Goal: Communication & Community: Answer question/provide support

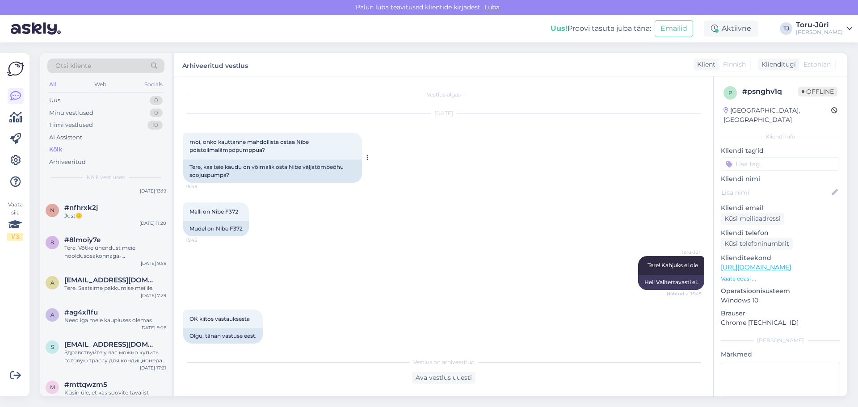
scroll to position [8, 0]
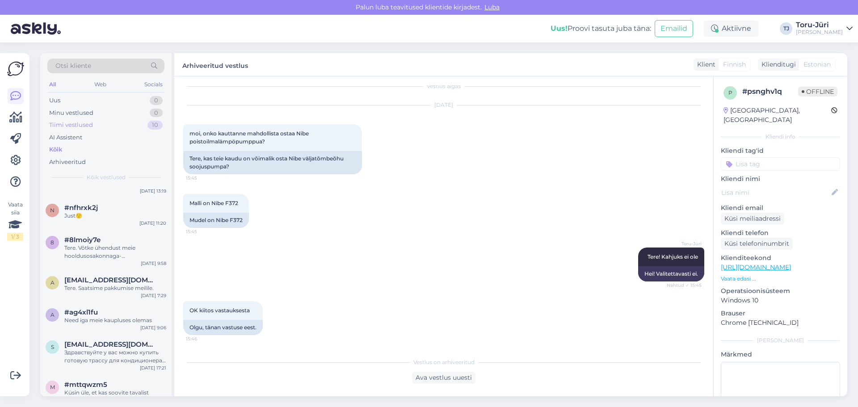
click at [86, 126] on div "Tiimi vestlused" at bounding box center [71, 125] width 44 height 9
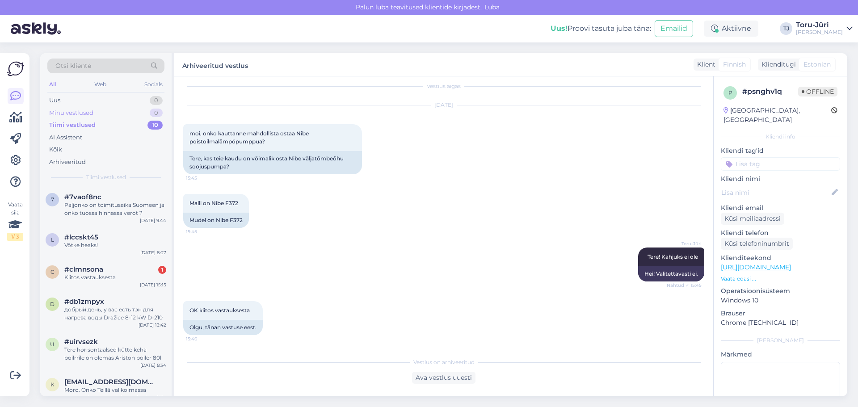
click at [86, 113] on div "Minu vestlused" at bounding box center [71, 113] width 44 height 9
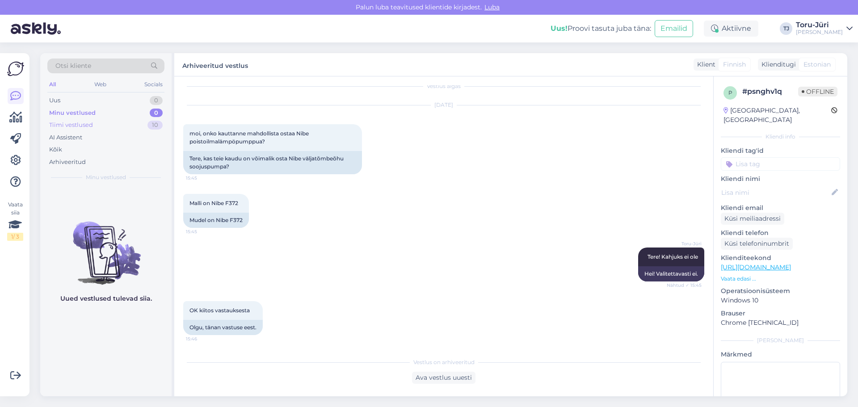
click at [79, 126] on div "Tiimi vestlused" at bounding box center [71, 125] width 44 height 9
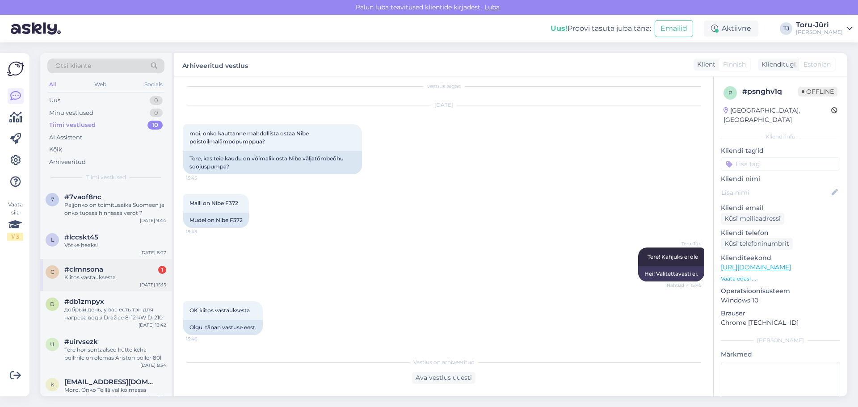
click at [120, 272] on div "#clmnsona 1" at bounding box center [115, 269] width 102 height 8
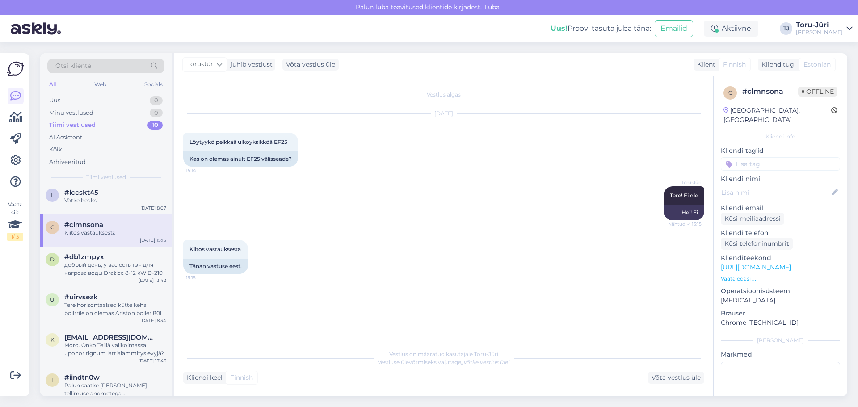
scroll to position [89, 0]
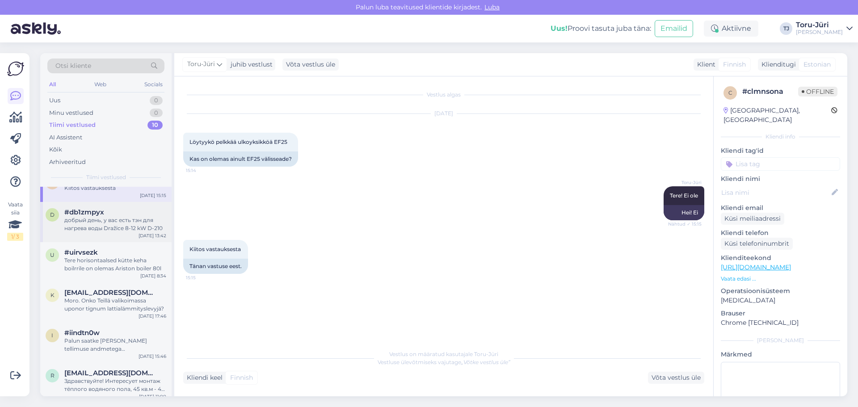
click at [124, 228] on div "добрый день, у вас есть тэн для нагрева воды Dražice 8-12 kW D-210" at bounding box center [115, 224] width 102 height 16
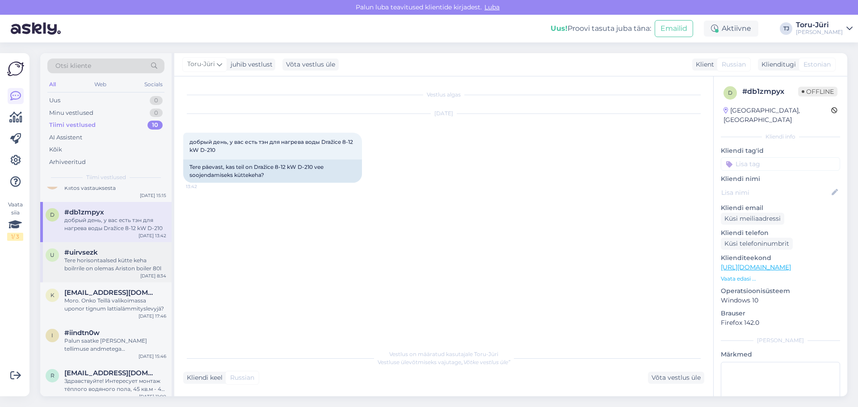
click at [122, 262] on div "Tere horisontaalsed kütte keha boilrrile on olemas Ariston boiler 80l" at bounding box center [115, 264] width 102 height 16
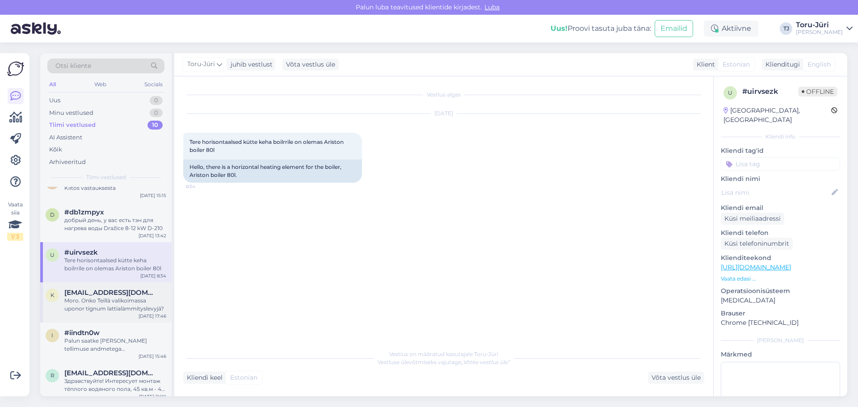
click at [117, 287] on div "K [EMAIL_ADDRESS][DOMAIN_NAME] Moro. Onko Teillä valikoimassa uponor tignum lat…" at bounding box center [105, 302] width 131 height 40
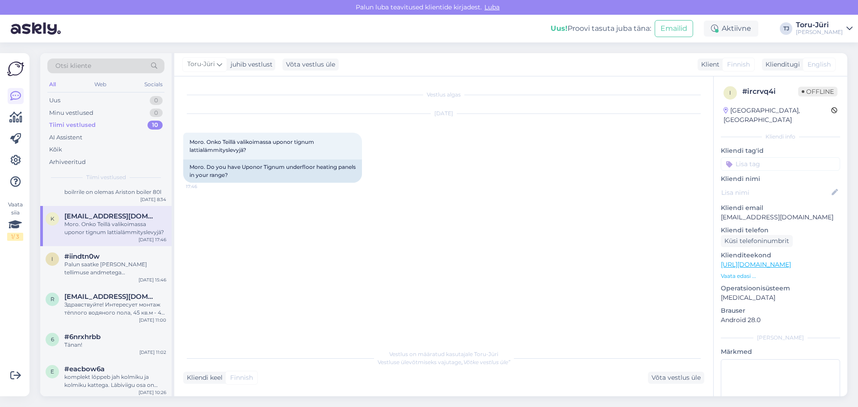
scroll to position [168, 0]
click at [116, 266] on div "Palun saatke [PERSON_NAME] tellimuse andmetega [EMAIL_ADDRESS][DOMAIN_NAME]" at bounding box center [115, 266] width 102 height 16
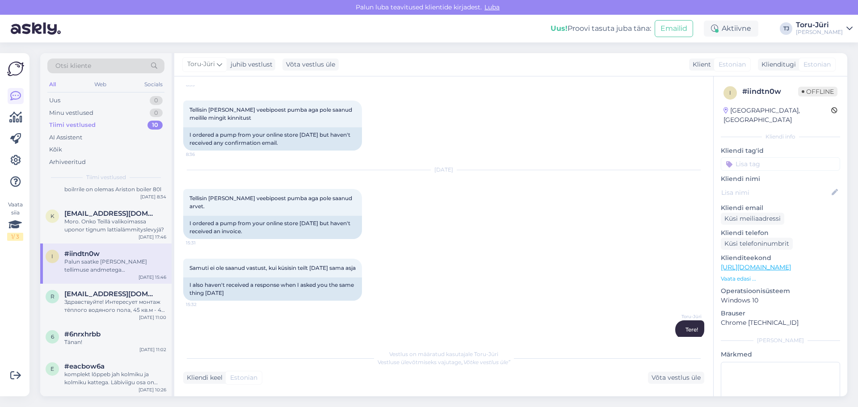
scroll to position [664, 0]
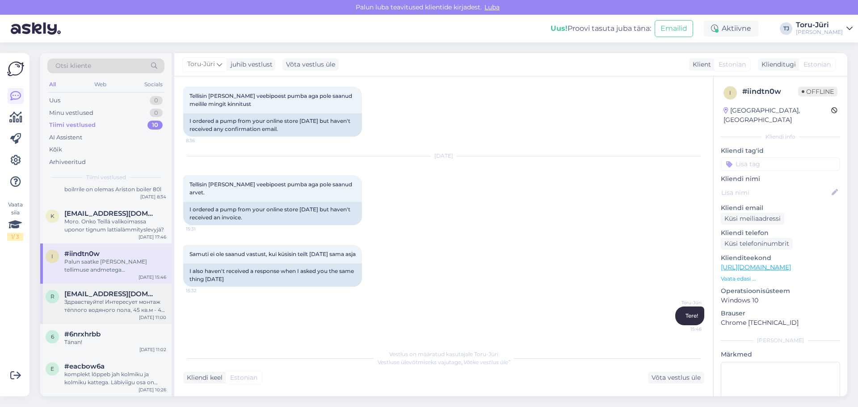
click at [107, 296] on span "[EMAIL_ADDRESS][DOMAIN_NAME]" at bounding box center [110, 294] width 93 height 8
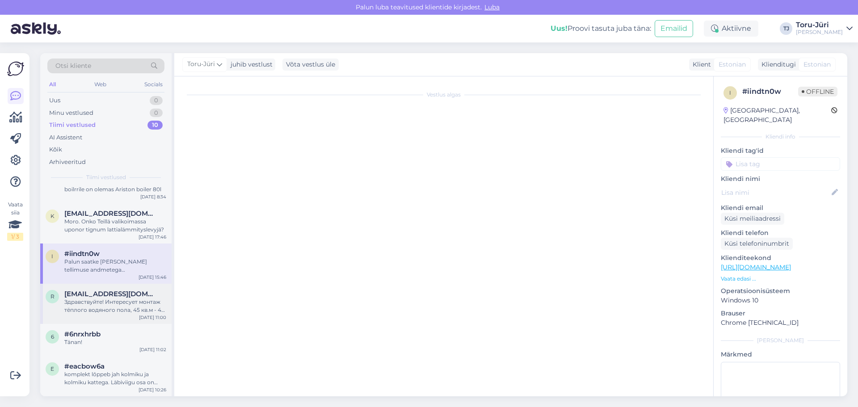
scroll to position [0, 0]
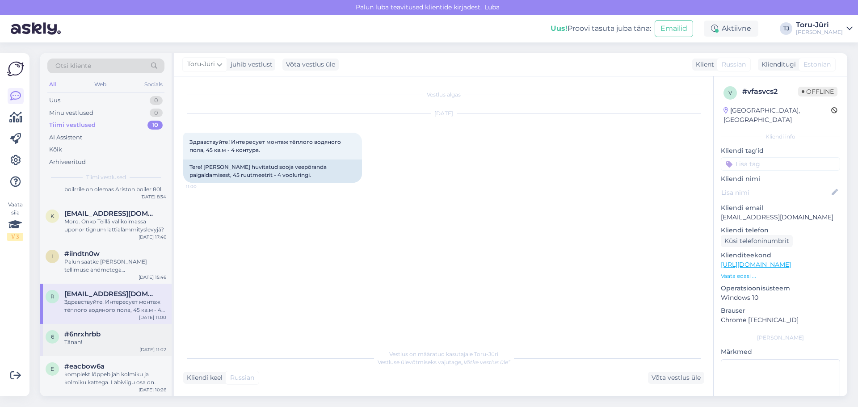
click at [98, 339] on div "Tänan!" at bounding box center [115, 342] width 102 height 8
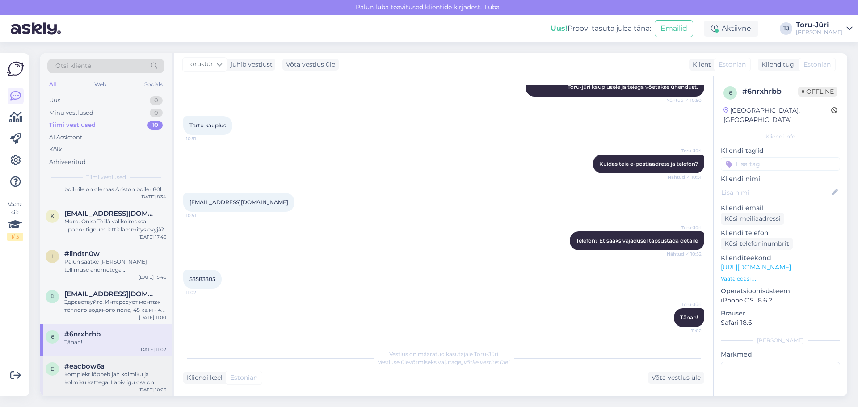
click at [101, 371] on div "komplekt lõppeb jah kolmiku ja kolmiku kattega. Läbiviigu osa on klientidel eri…" at bounding box center [115, 378] width 102 height 16
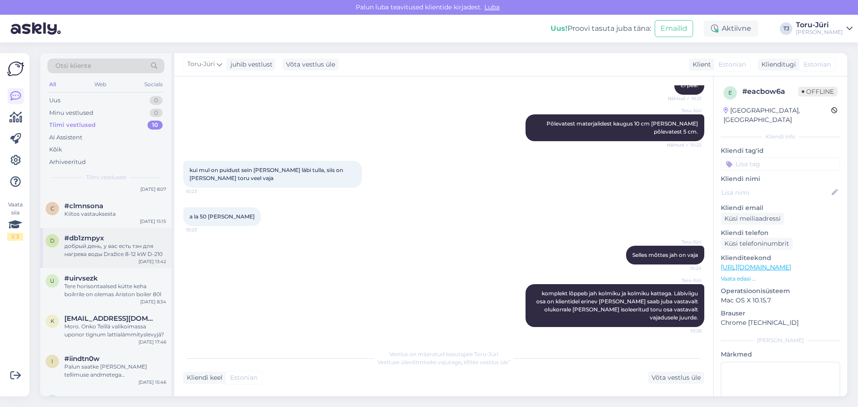
scroll to position [168, 0]
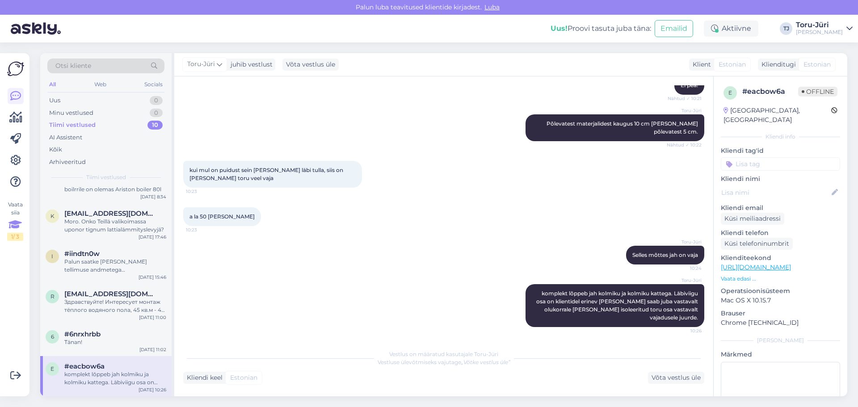
click at [13, 232] on icon at bounding box center [14, 225] width 13 height 16
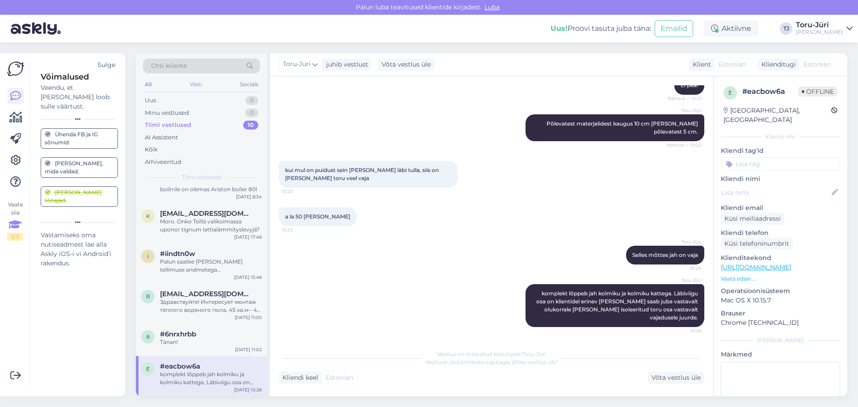
click at [200, 86] on div "Web" at bounding box center [196, 85] width 16 height 12
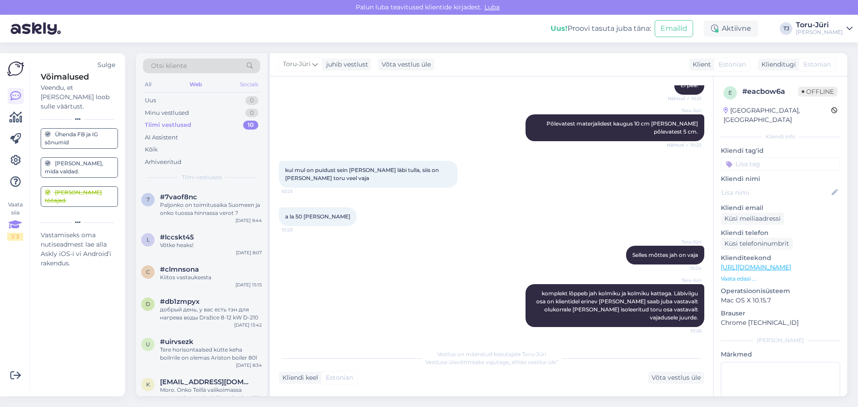
click at [245, 85] on div "Socials" at bounding box center [249, 85] width 22 height 12
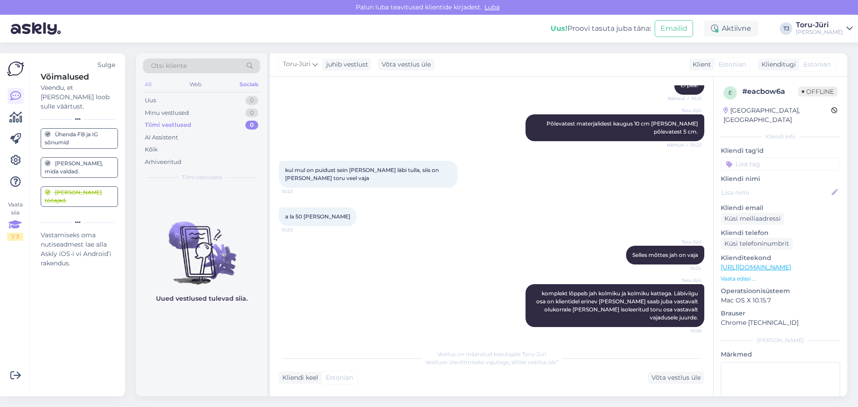
click at [147, 86] on div "All" at bounding box center [148, 85] width 10 height 12
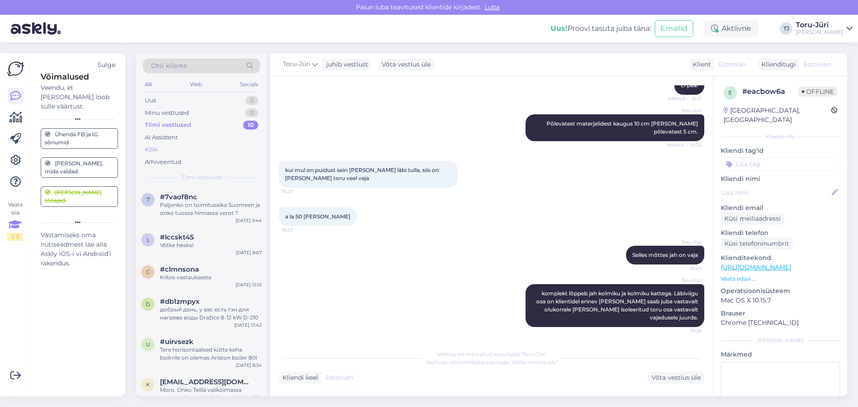
click at [157, 148] on div "Kõik" at bounding box center [151, 149] width 13 height 9
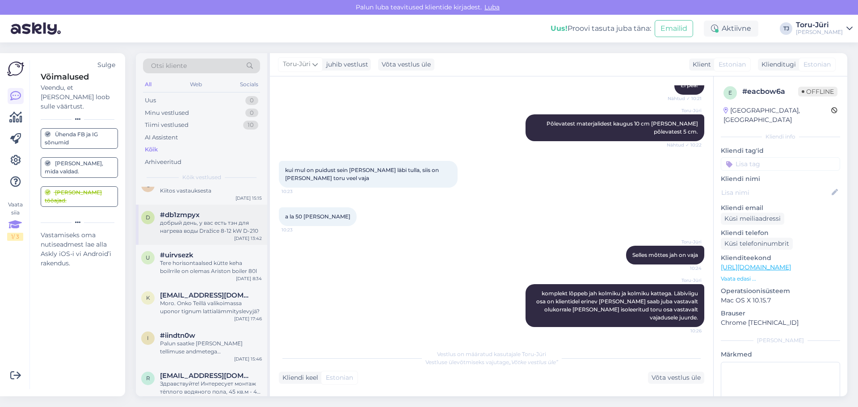
scroll to position [89, 0]
click at [110, 67] on div "Sulge" at bounding box center [106, 64] width 18 height 9
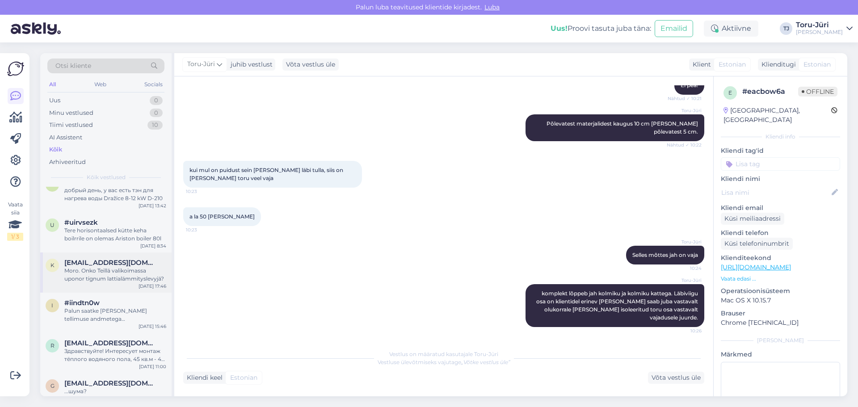
scroll to position [134, 0]
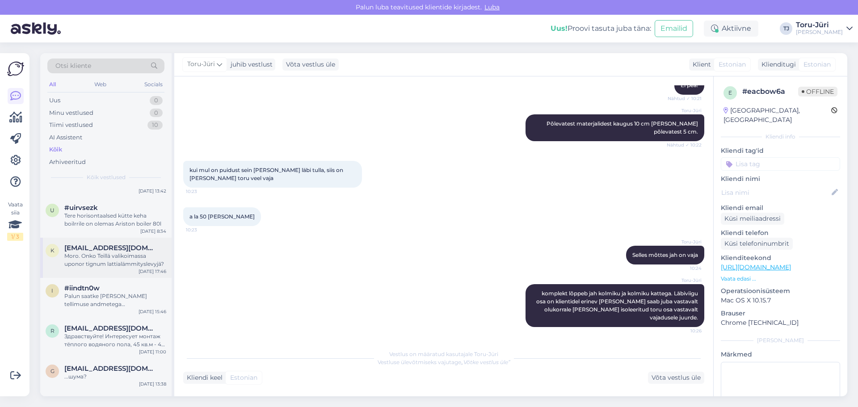
click at [113, 259] on div "Moro. Onko Teillä valikoimassa uponor tignum lattialämmityslevyjä?" at bounding box center [115, 260] width 102 height 16
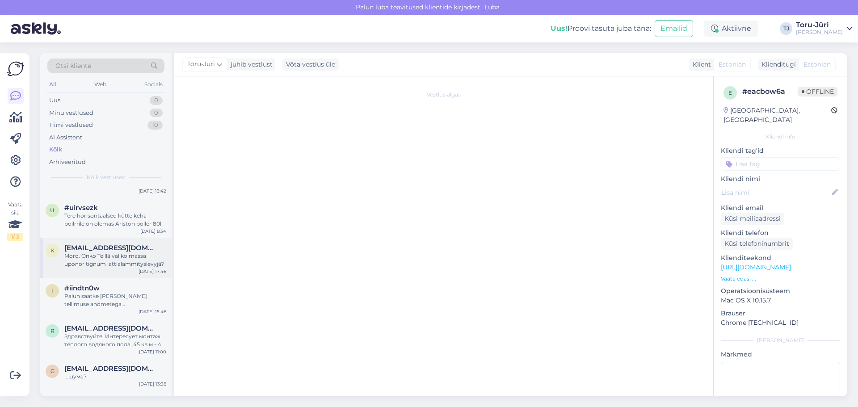
scroll to position [0, 0]
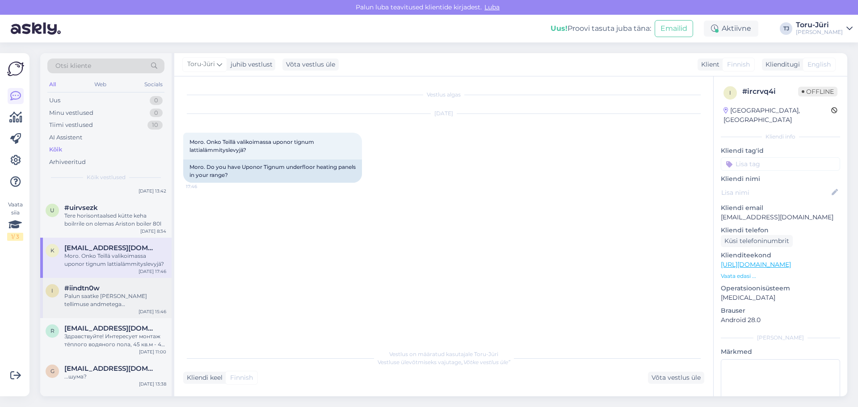
click at [99, 299] on div "Palun saatke [PERSON_NAME] tellimuse andmetega [EMAIL_ADDRESS][DOMAIN_NAME]" at bounding box center [115, 300] width 102 height 16
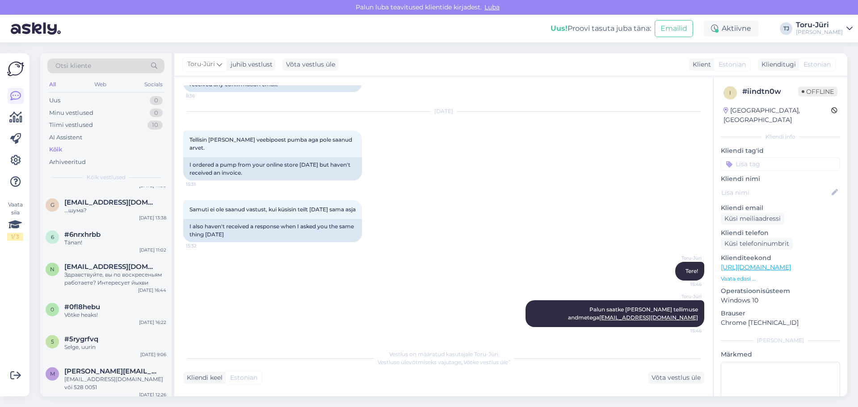
scroll to position [313, 0]
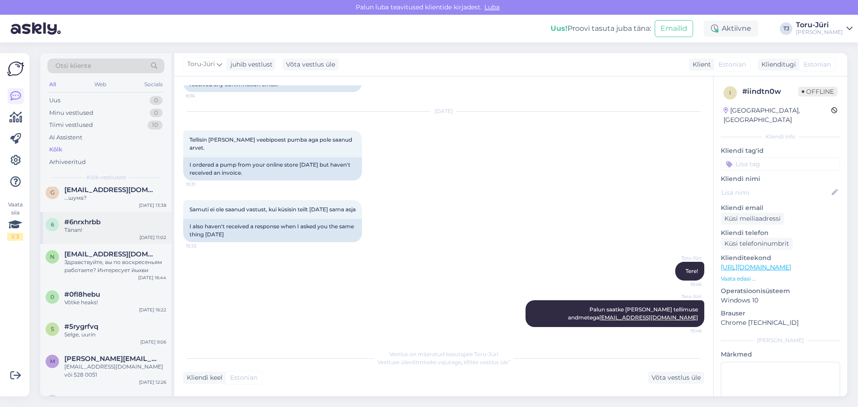
click at [110, 223] on div "#6nrxhrbb" at bounding box center [115, 222] width 102 height 8
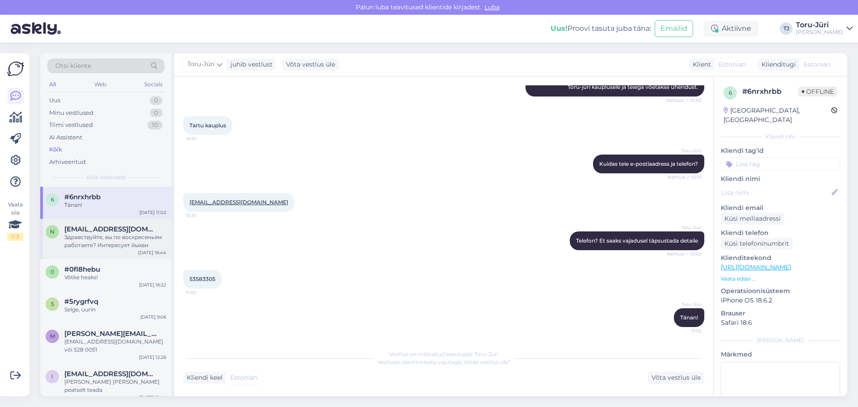
scroll to position [357, 0]
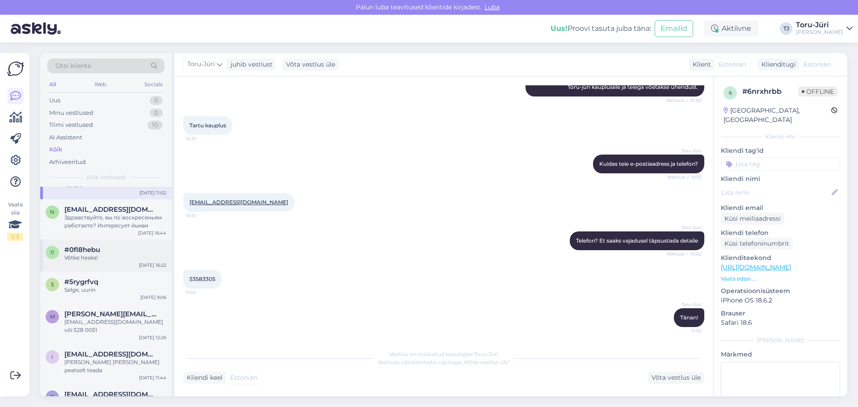
click at [103, 256] on div "Võtke heaks!" at bounding box center [115, 258] width 102 height 8
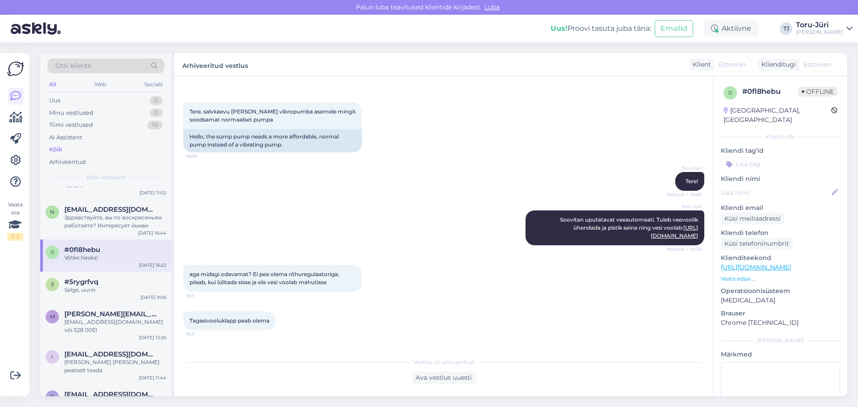
scroll to position [0, 0]
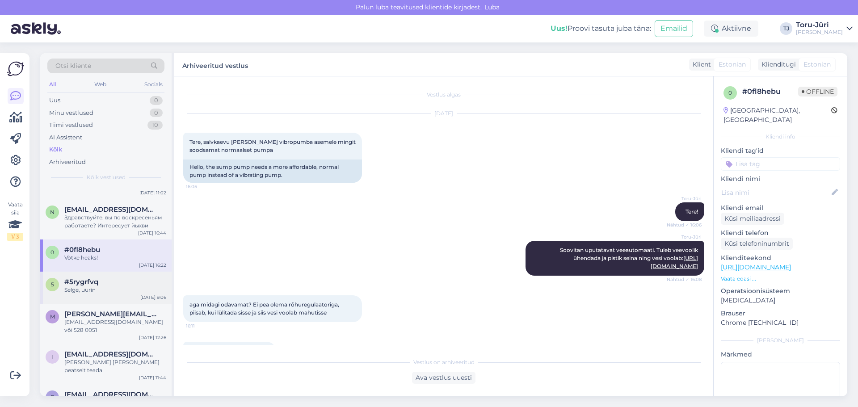
click at [88, 288] on div "Selge, uurin" at bounding box center [115, 290] width 102 height 8
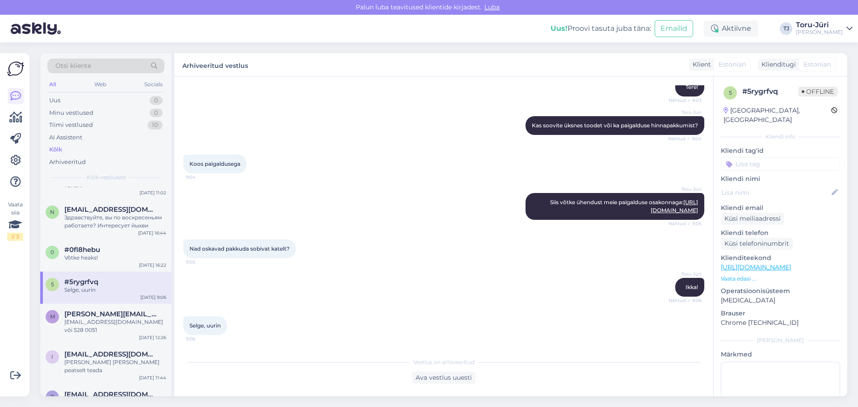
scroll to position [402, 0]
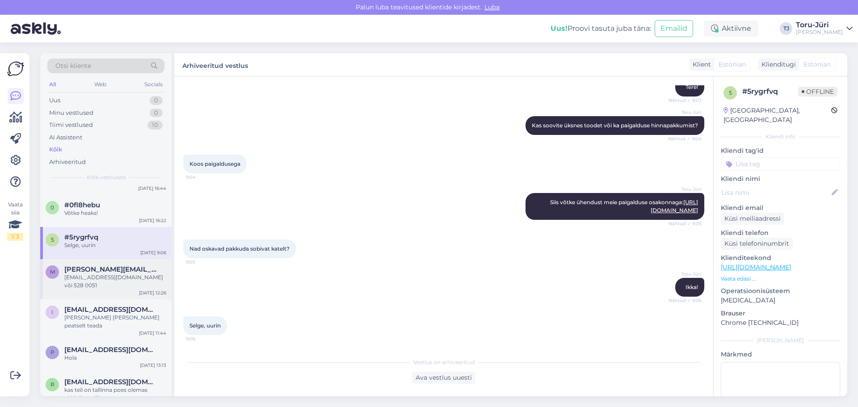
click at [96, 281] on div "[EMAIL_ADDRESS][DOMAIN_NAME] või 528 0051" at bounding box center [115, 281] width 102 height 16
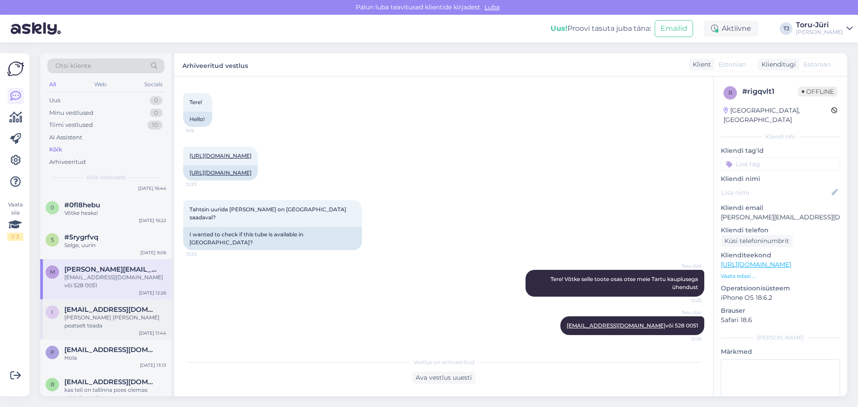
click at [113, 317] on div "i [EMAIL_ADDRESS][DOMAIN_NAME] [PERSON_NAME] [PERSON_NAME] peatselt teada [DATE…" at bounding box center [105, 319] width 131 height 40
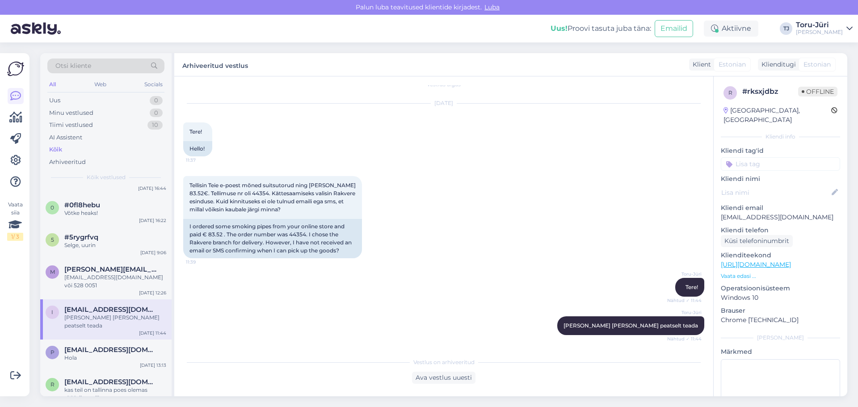
scroll to position [10, 0]
click at [106, 346] on span "[EMAIL_ADDRESS][DOMAIN_NAME]" at bounding box center [110, 350] width 93 height 8
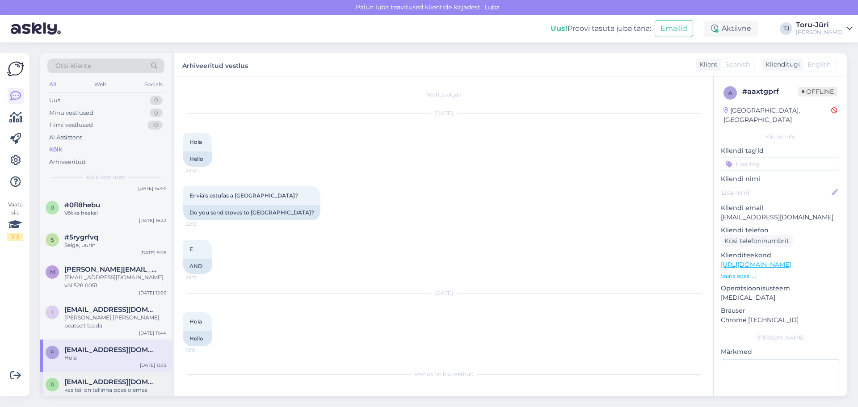
click at [102, 386] on div "kas teil on tallinna poes olemas töäöriist, millega veneaegse malmradika ribisi…" at bounding box center [115, 394] width 102 height 16
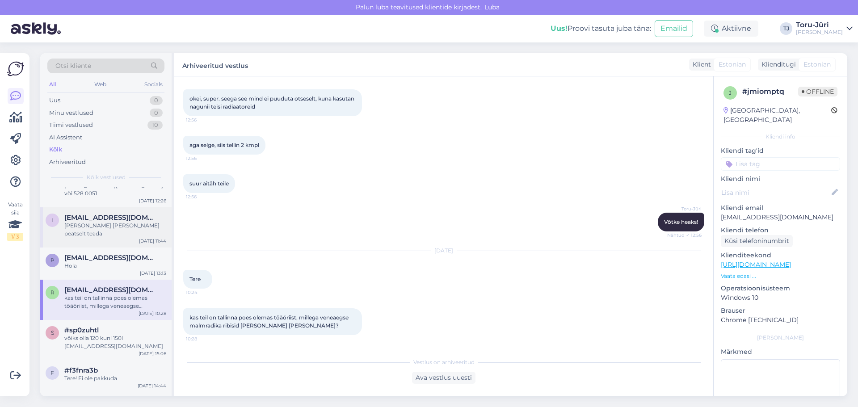
scroll to position [536, 0]
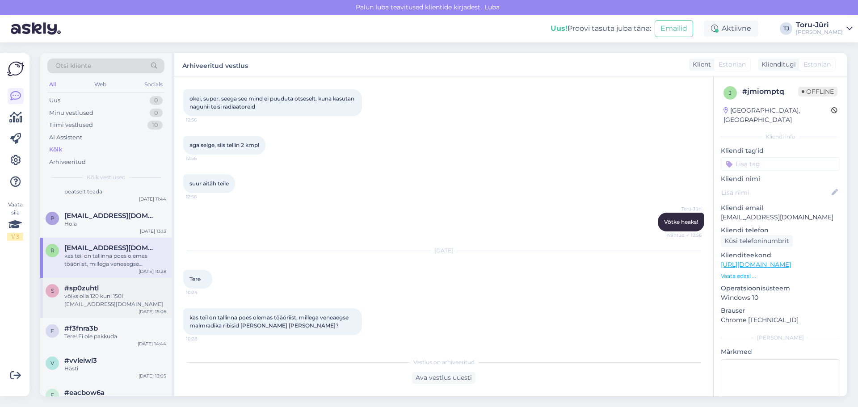
click at [108, 292] on div "võiks olla 120 kuni 150l [EMAIL_ADDRESS][DOMAIN_NAME]" at bounding box center [115, 300] width 102 height 16
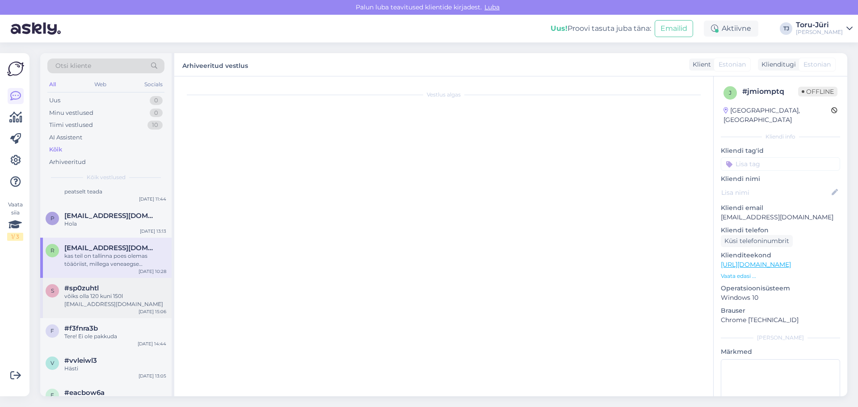
scroll to position [0, 0]
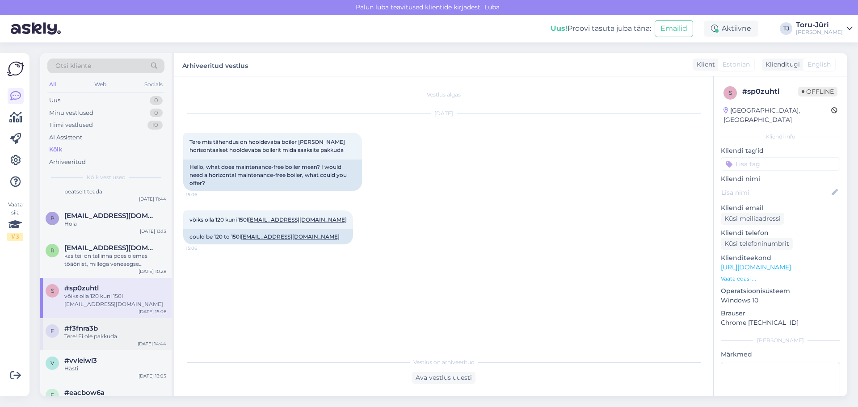
click at [109, 324] on div "#f3fnra3b" at bounding box center [115, 328] width 102 height 8
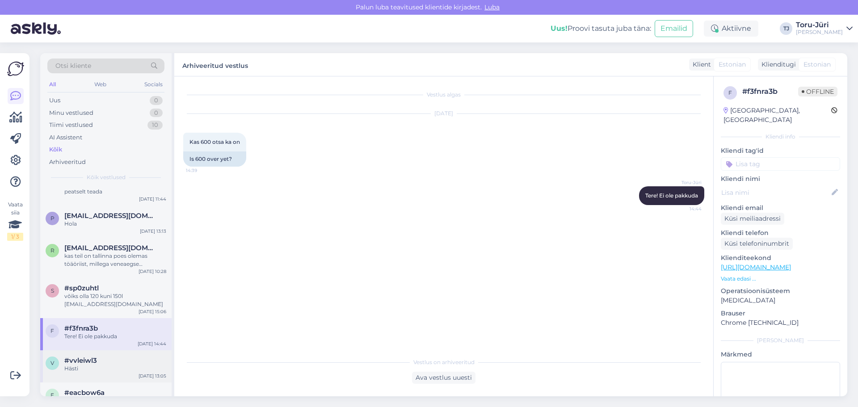
click at [95, 365] on div "Hästi" at bounding box center [115, 369] width 102 height 8
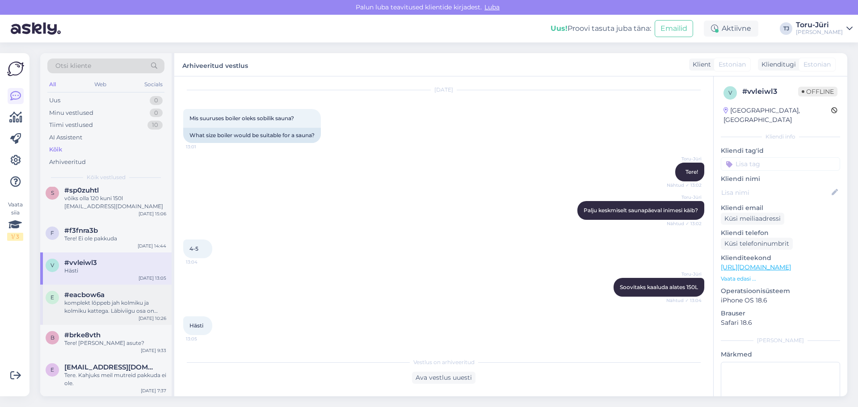
scroll to position [670, 0]
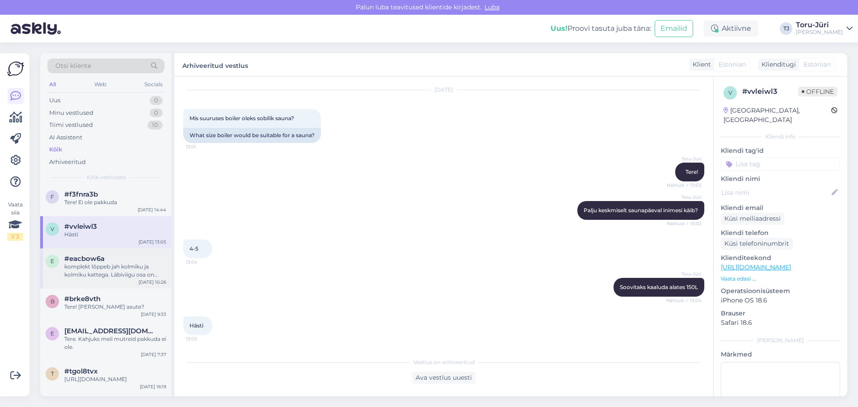
click at [107, 263] on div "komplekt lõppeb jah kolmiku ja kolmiku kattega. Läbiviigu osa on klientidel eri…" at bounding box center [115, 271] width 102 height 16
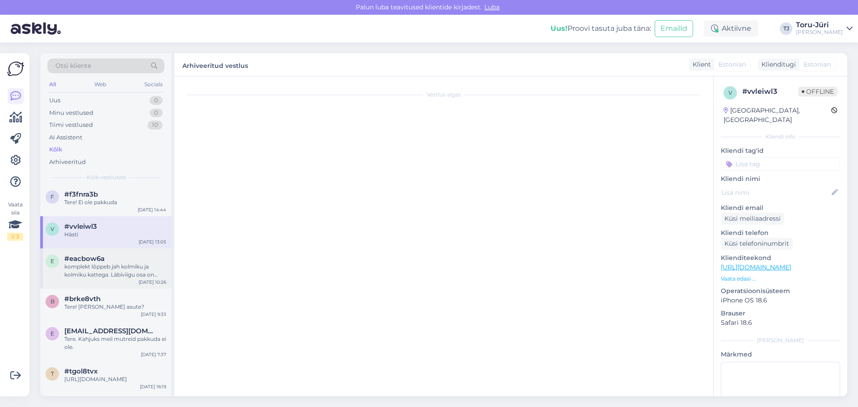
scroll to position [272, 0]
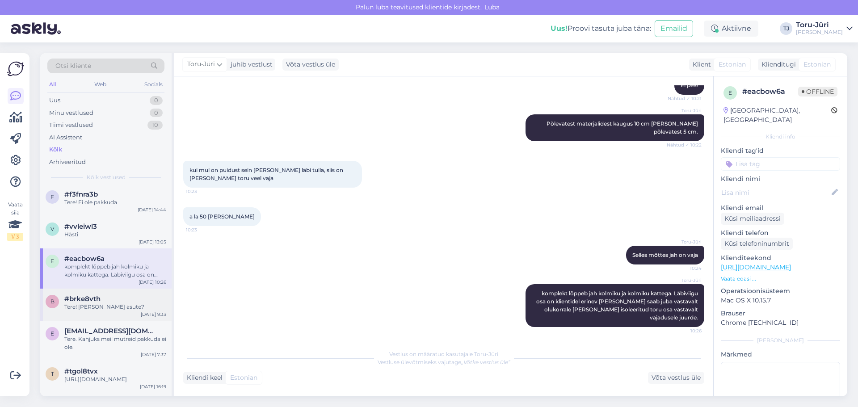
click at [105, 303] on div "Tere! [PERSON_NAME] asute?" at bounding box center [115, 307] width 102 height 8
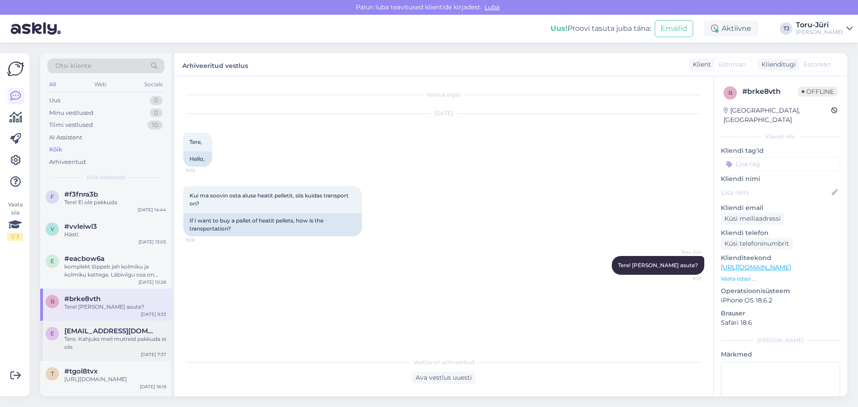
click at [107, 335] on div "Tere. Kahjuks meil mutreid pakkuda ei ole." at bounding box center [115, 343] width 102 height 16
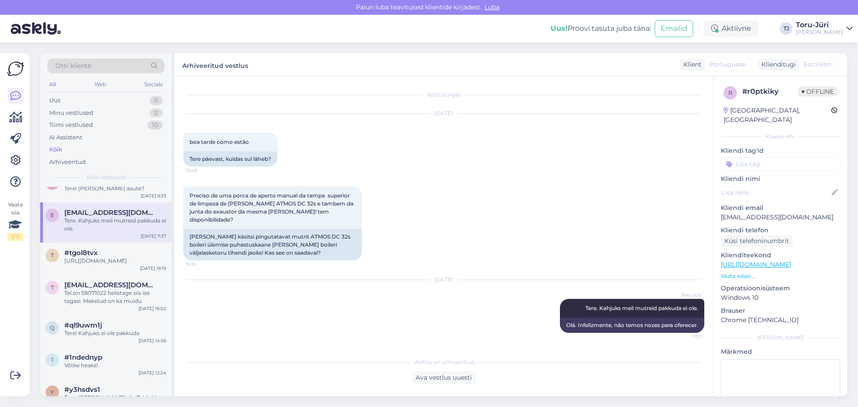
scroll to position [804, 0]
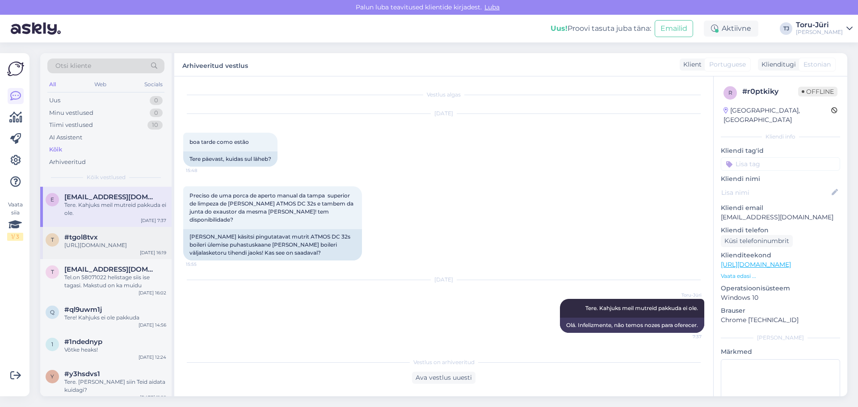
click at [114, 233] on div "#tgol8tvx" at bounding box center [115, 237] width 102 height 8
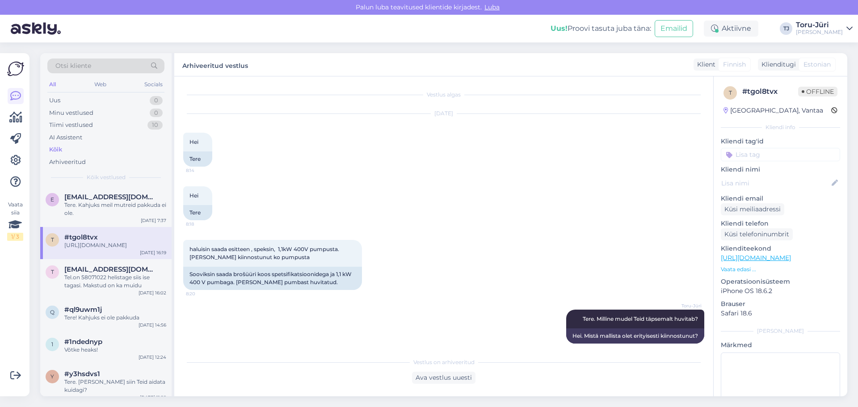
scroll to position [381, 0]
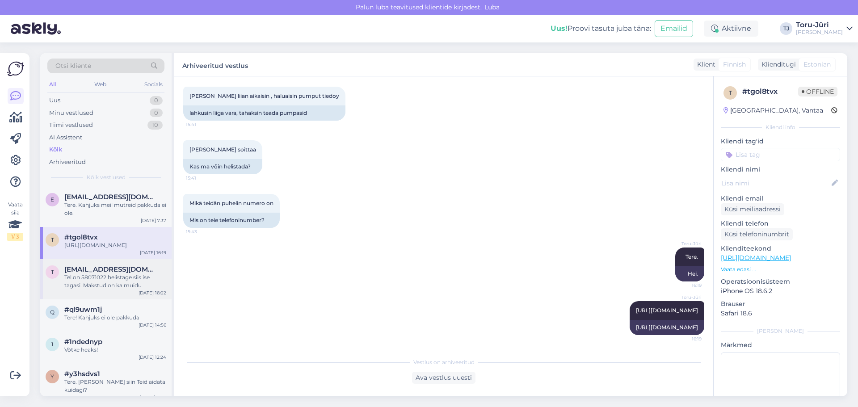
click at [109, 273] on div "Tel.on 58071022 helistage siis ise tagasi. Makstud on ka muidu" at bounding box center [115, 281] width 102 height 16
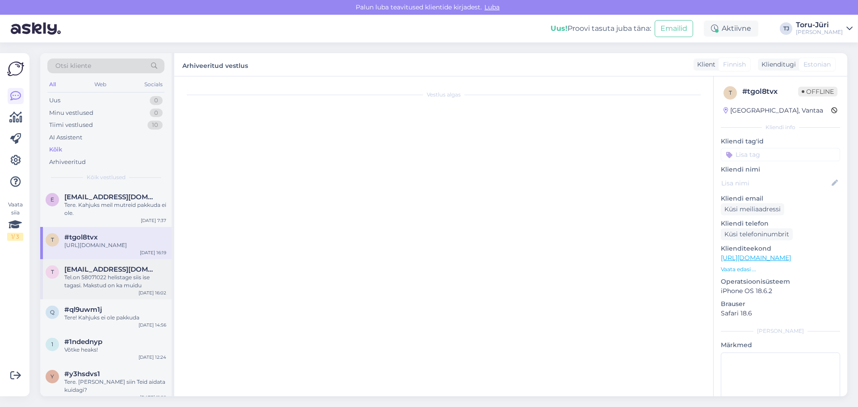
scroll to position [70, 0]
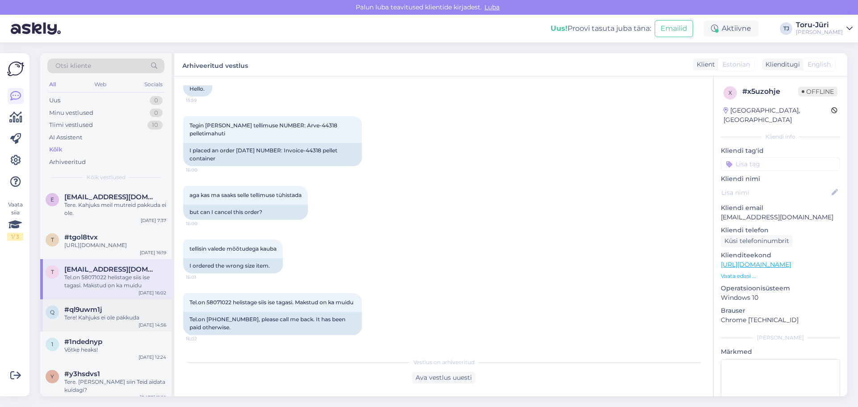
click at [108, 306] on div "#ql9uwm1j" at bounding box center [115, 310] width 102 height 8
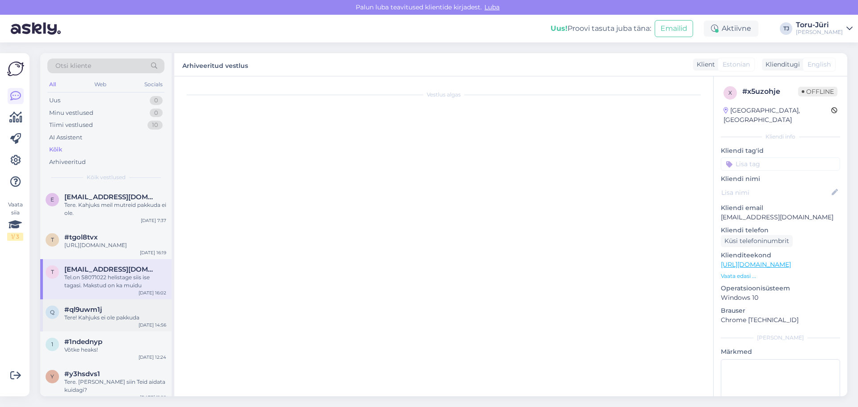
scroll to position [0, 0]
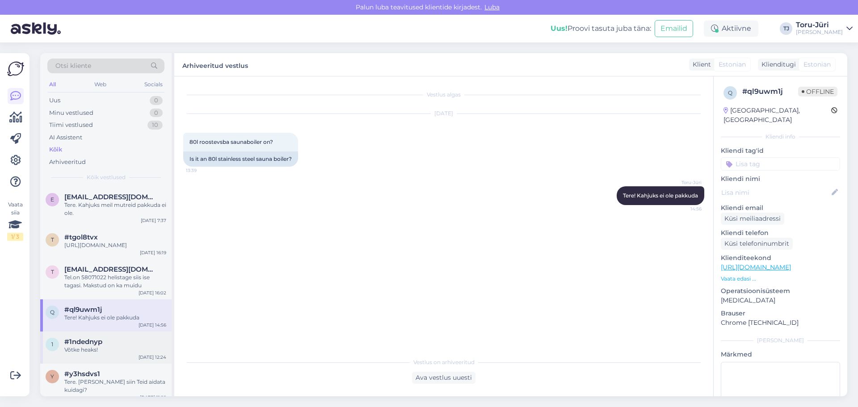
click at [105, 338] on div "#1ndednyp" at bounding box center [115, 342] width 102 height 8
